Goal: Navigation & Orientation: Find specific page/section

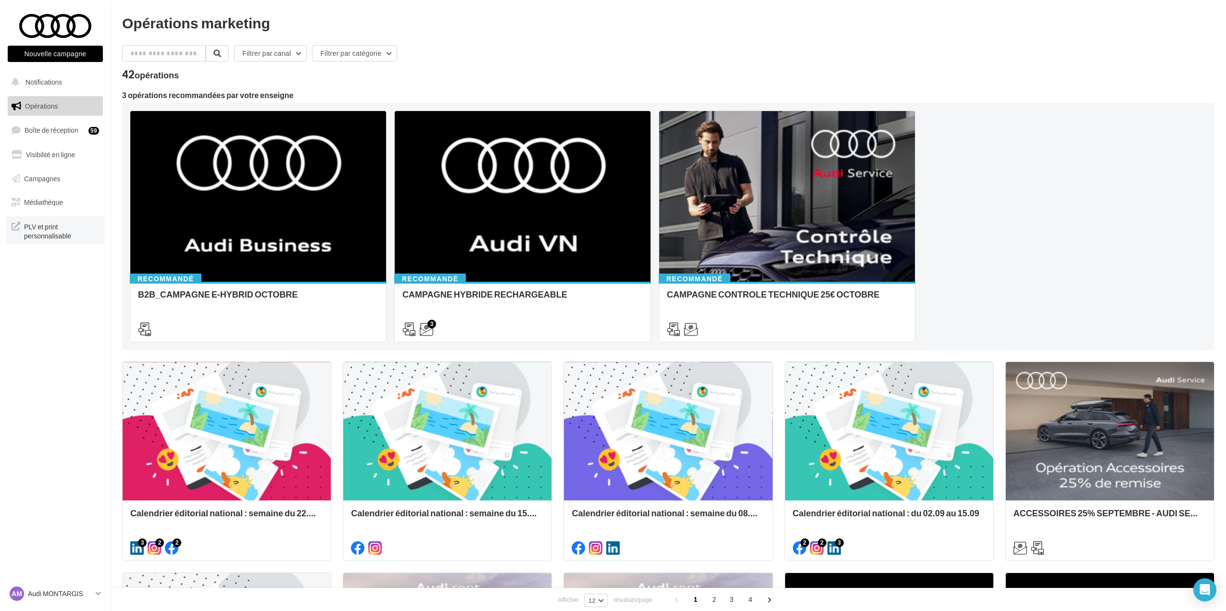
click at [42, 239] on span "PLV et print personnalisable" at bounding box center [61, 230] width 75 height 21
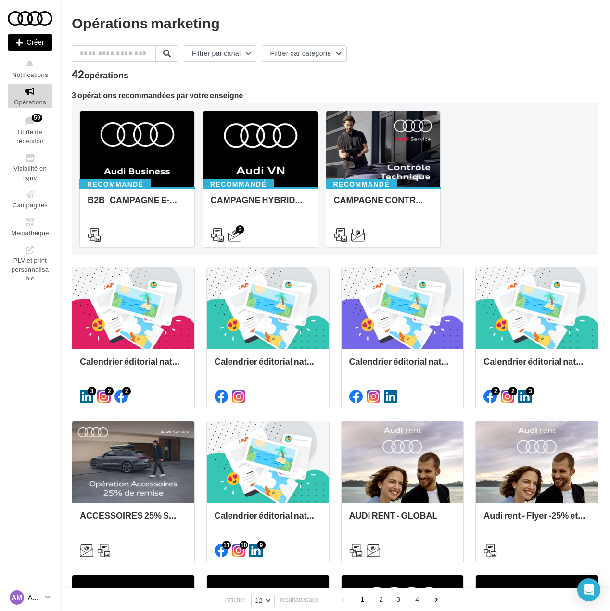
click at [14, 591] on div "AM" at bounding box center [17, 597] width 14 height 14
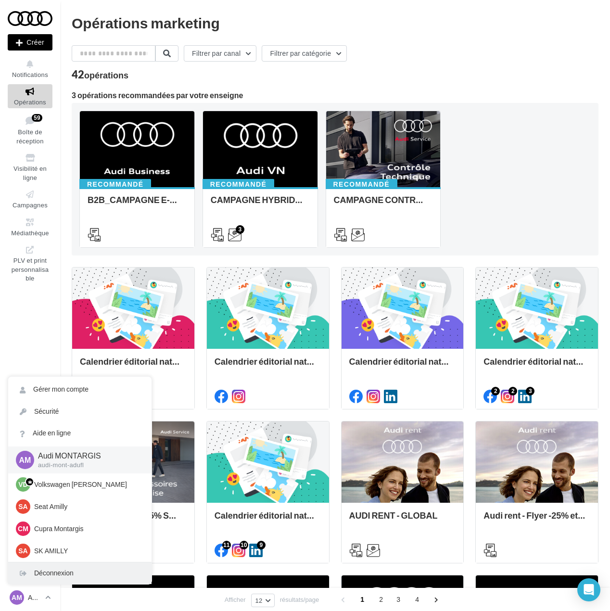
click at [51, 568] on div "Déconnexion" at bounding box center [79, 573] width 143 height 22
